Goal: Task Accomplishment & Management: Use online tool/utility

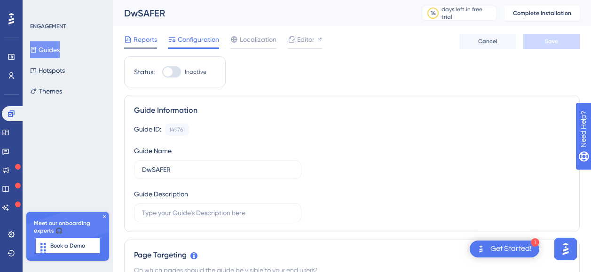
click at [150, 43] on span "Reports" at bounding box center [144, 39] width 23 height 11
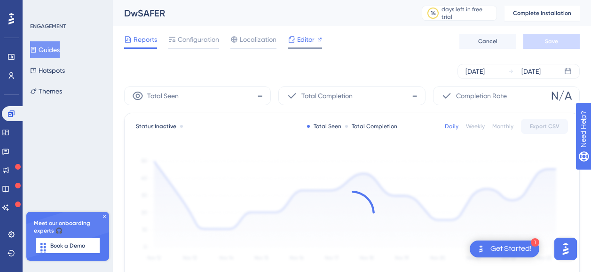
click at [300, 39] on span "Editor" at bounding box center [305, 39] width 17 height 11
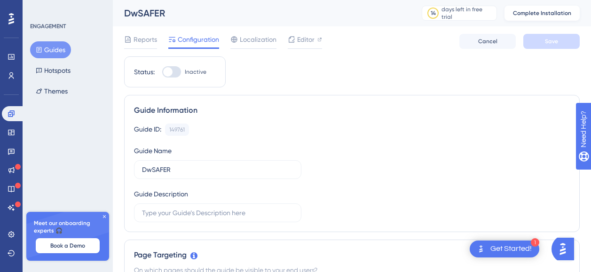
click at [546, 11] on span "Complete Installation" at bounding box center [542, 13] width 58 height 8
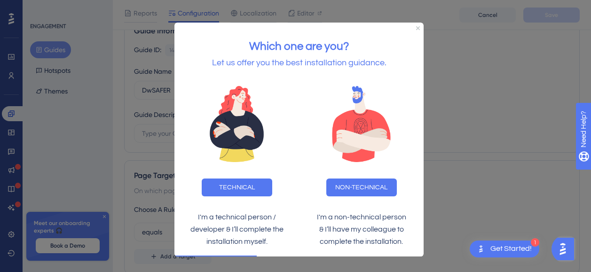
scroll to position [94, 0]
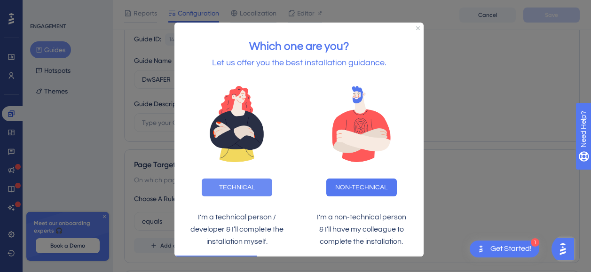
click at [229, 188] on button "TECHNICAL" at bounding box center [237, 187] width 70 height 18
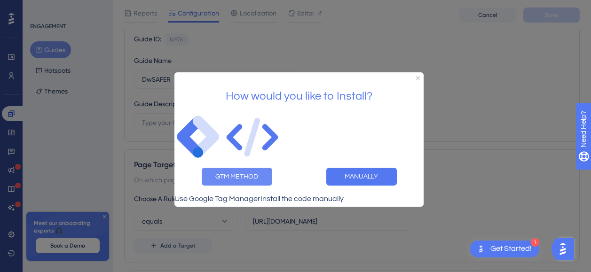
click at [247, 173] on button "GTM METHOD" at bounding box center [237, 177] width 70 height 18
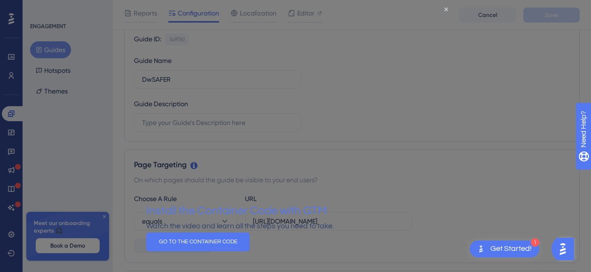
scroll to position [0, 0]
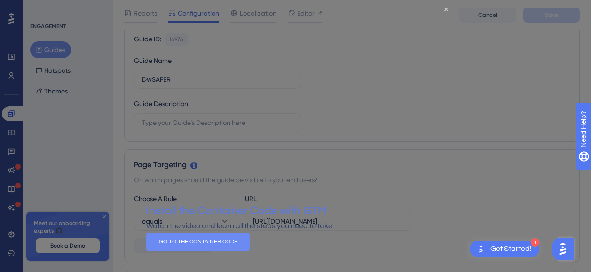
click at [250, 250] on button "GO TO THE CONTAINER CODE" at bounding box center [197, 241] width 103 height 19
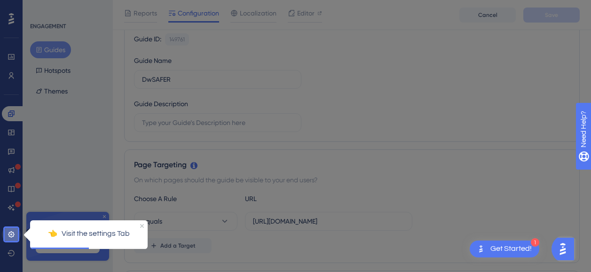
click at [13, 233] on icon at bounding box center [11, 234] width 6 height 6
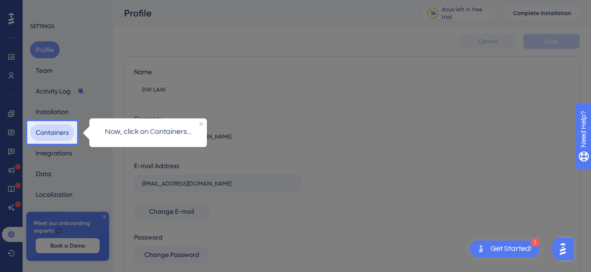
click at [47, 140] on button "Containers" at bounding box center [52, 132] width 44 height 17
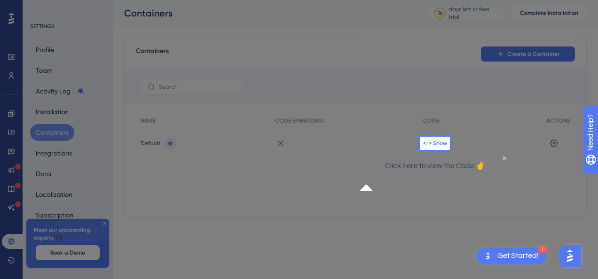
click at [431, 143] on span "</> Show" at bounding box center [435, 144] width 24 height 8
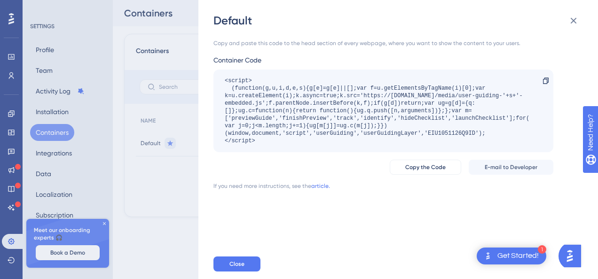
drag, startPoint x: 307, startPoint y: 149, endPoint x: 205, endPoint y: 77, distance: 124.5
click at [205, 77] on div "Default Copy and paste this code to the head section of every webpage, where yo…" at bounding box center [397, 139] width 399 height 279
drag, startPoint x: 205, startPoint y: 77, endPoint x: 240, endPoint y: 103, distance: 44.0
copy div "<script> (function(g,u,i,d,e,s){g[e]=g[e]||[];var f=u.getElementsByTagName(i)[0…"
click at [321, 133] on div "<script> (function(g,u,i,d,e,s){g[e]=g[e]||[];var f=u.getElementsByTagName(i)[0…" at bounding box center [379, 111] width 308 height 68
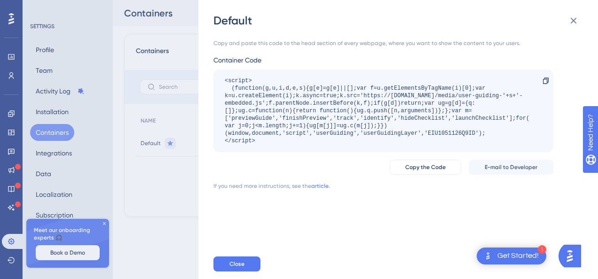
click at [337, 131] on div "<script> (function(g,u,i,d,e,s){g[e]=g[e]||[];var f=u.getElementsByTagName(i)[0…" at bounding box center [379, 111] width 308 height 68
copy div "userGuiding"
